Goal: Information Seeking & Learning: Understand process/instructions

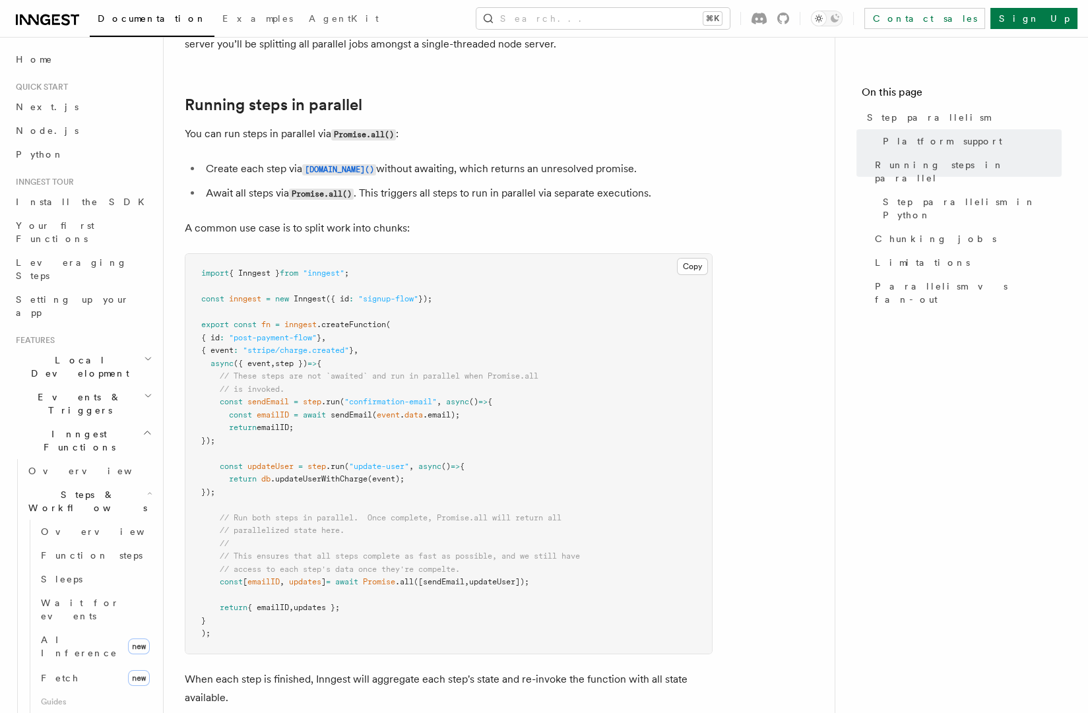
scroll to position [300, 0]
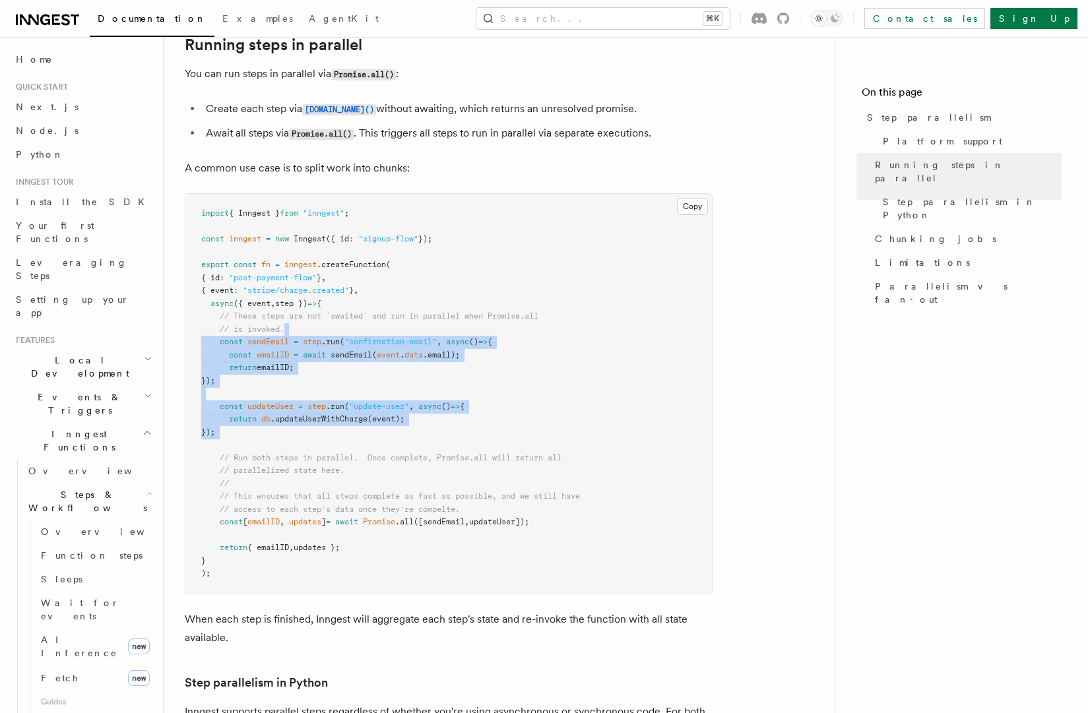
drag, startPoint x: 320, startPoint y: 312, endPoint x: 376, endPoint y: 486, distance: 183.0
click at [376, 486] on pre "import { Inngest } from "inngest" ; const inngest = new Inngest ({ id : "signup…" at bounding box center [448, 394] width 527 height 400
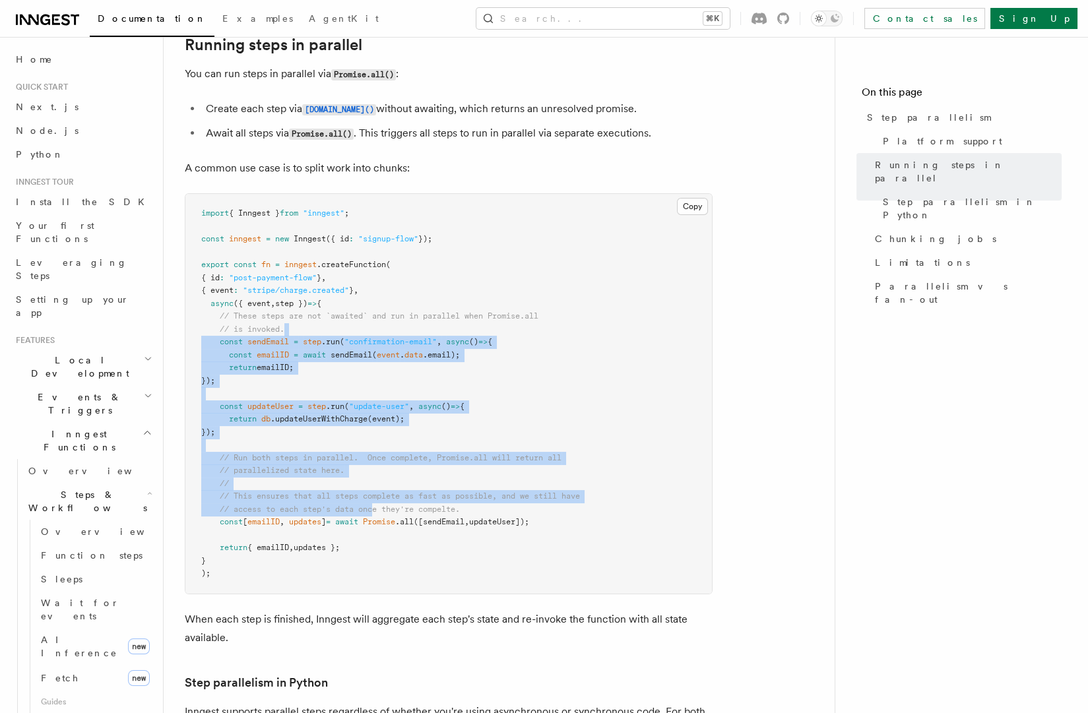
click at [376, 505] on span "// access to each step's data once they're compelte." at bounding box center [340, 509] width 240 height 9
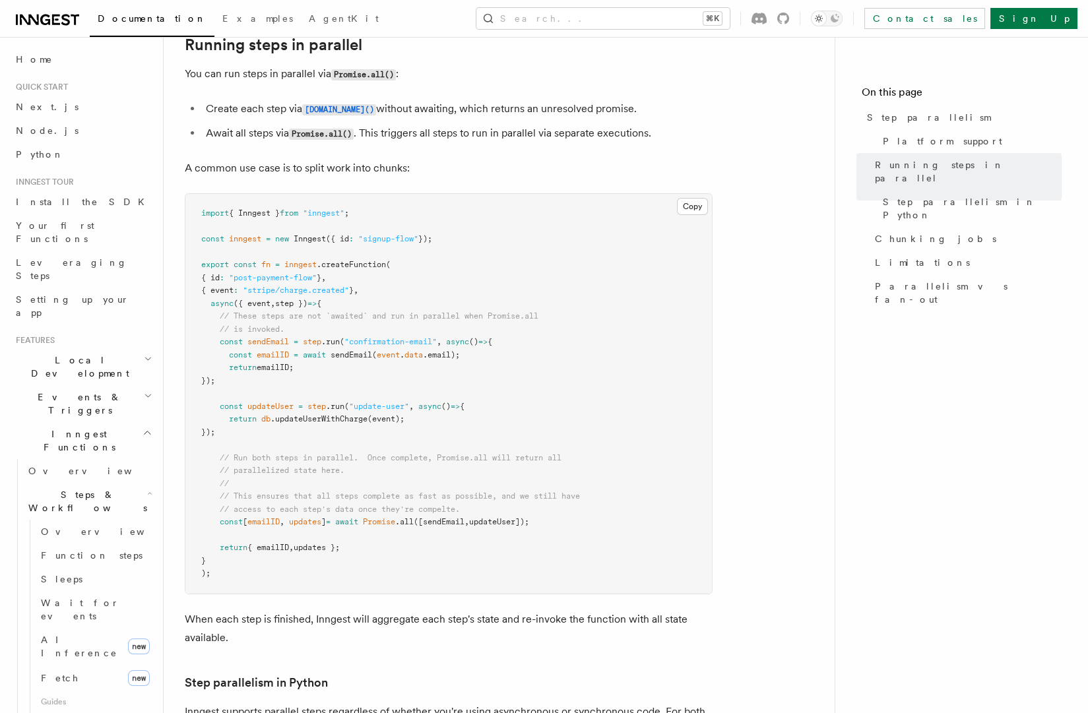
click at [282, 505] on span "// access to each step's data once they're compelte." at bounding box center [340, 509] width 240 height 9
click at [372, 492] on span "// This ensures that all steps complete as fast as possible, and we still have" at bounding box center [400, 496] width 360 height 9
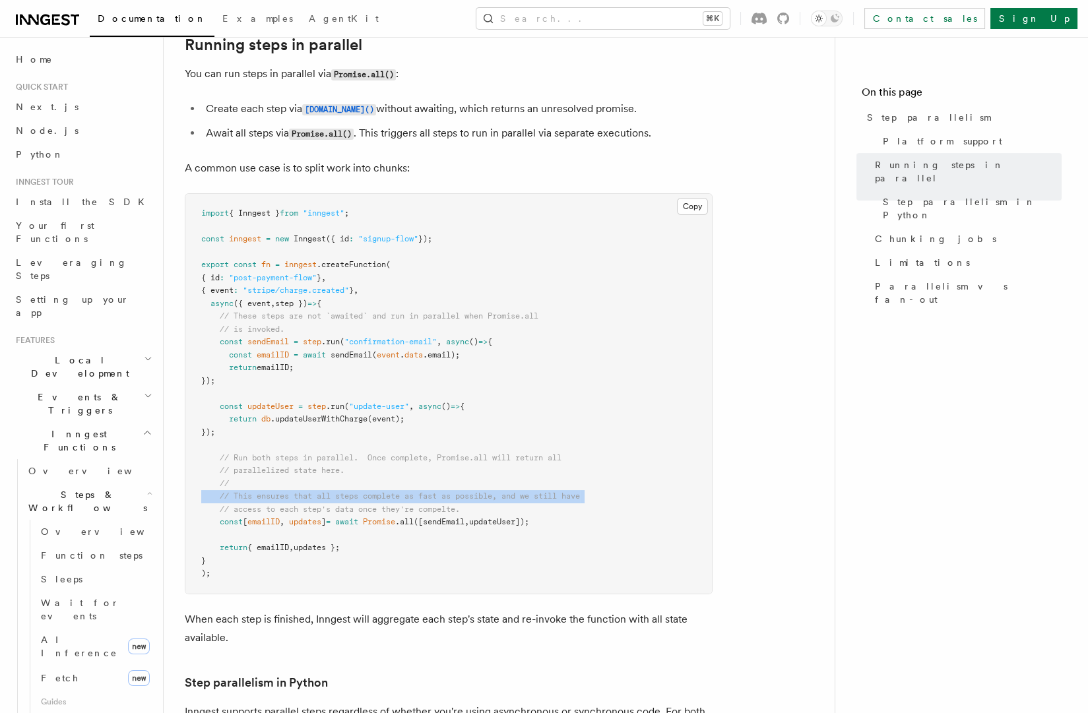
click at [372, 492] on span "// This ensures that all steps complete as fast as possible, and we still have" at bounding box center [400, 496] width 360 height 9
click at [423, 492] on span "// This ensures that all steps complete as fast as possible, and we still have" at bounding box center [400, 496] width 360 height 9
click at [408, 505] on span "// access to each step's data once they're compelte." at bounding box center [340, 509] width 240 height 9
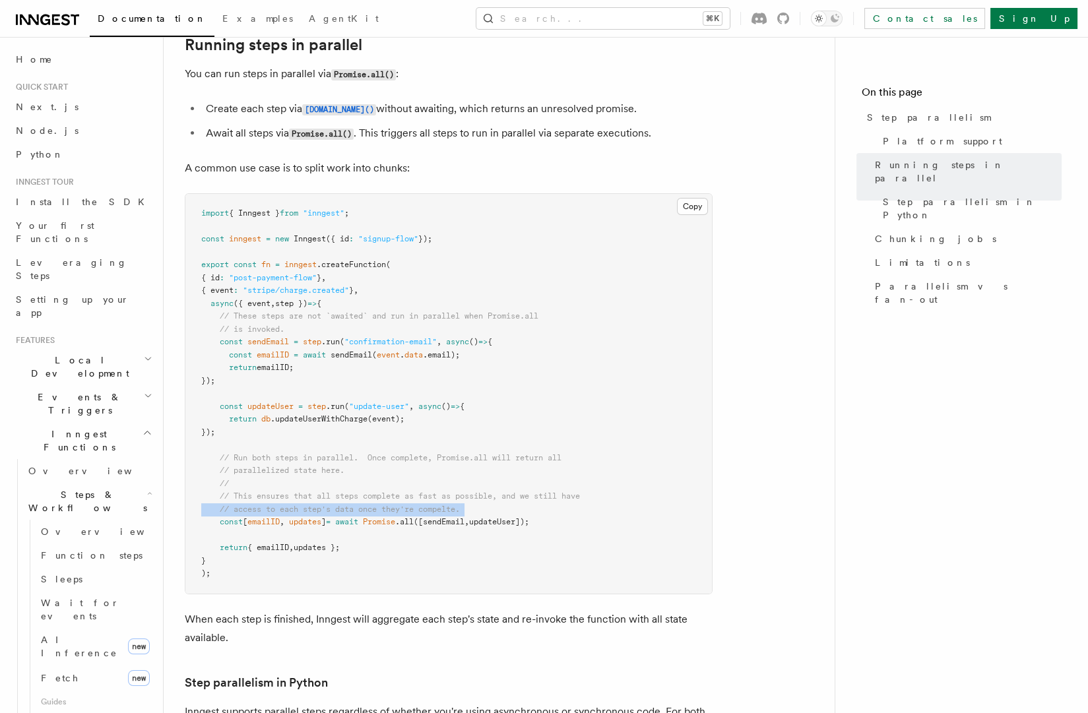
click at [408, 505] on span "// access to each step's data once they're compelte." at bounding box center [340, 509] width 240 height 9
click at [490, 492] on span "// This ensures that all steps complete as fast as possible, and we still have" at bounding box center [400, 496] width 360 height 9
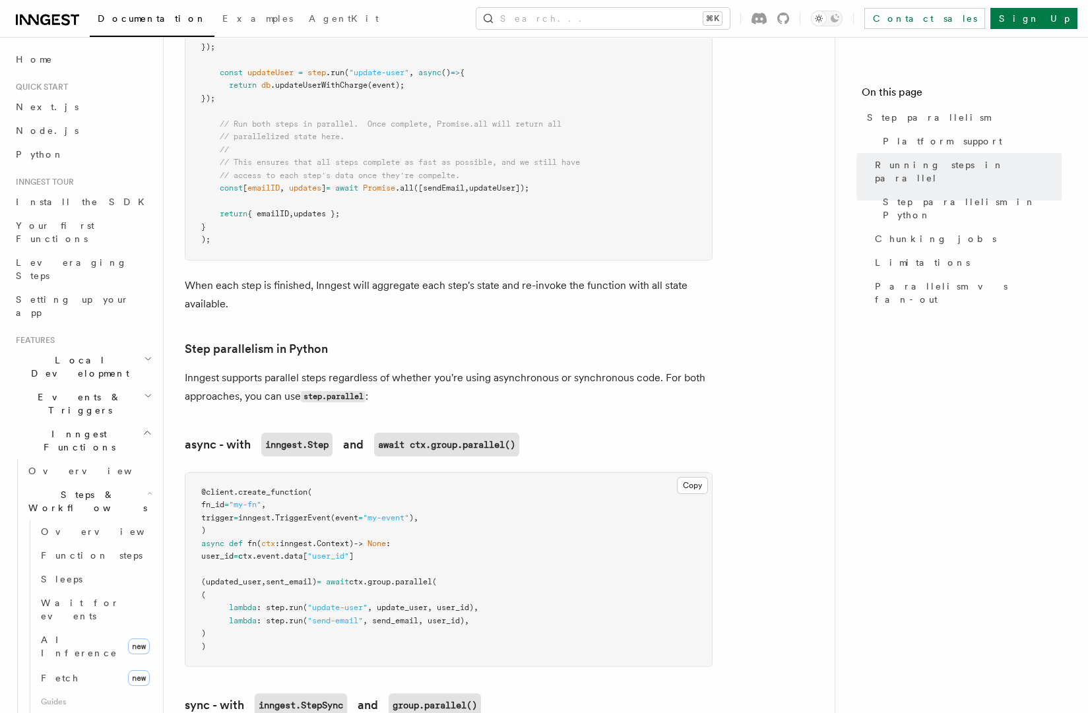
scroll to position [890, 0]
